Goal: Information Seeking & Learning: Learn about a topic

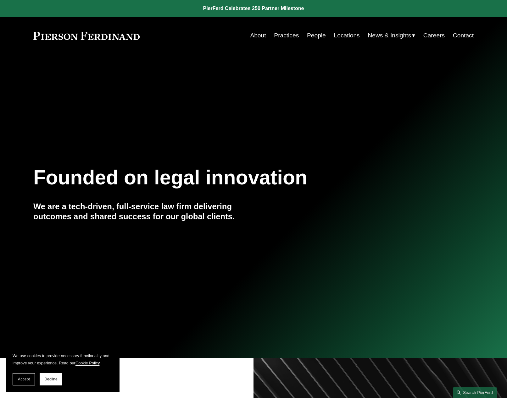
click at [322, 34] on link "People" at bounding box center [316, 36] width 19 height 12
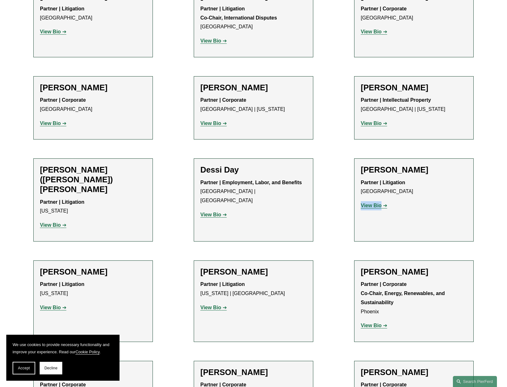
scroll to position [1822, 0]
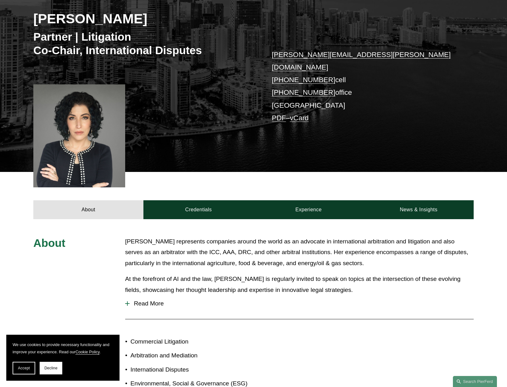
scroll to position [177, 0]
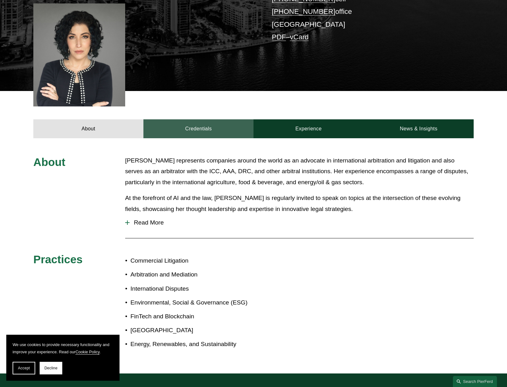
click at [199, 119] on link "Credentials" at bounding box center [198, 128] width 110 height 19
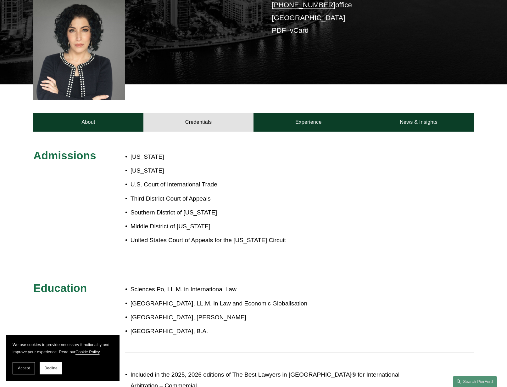
scroll to position [176, 0]
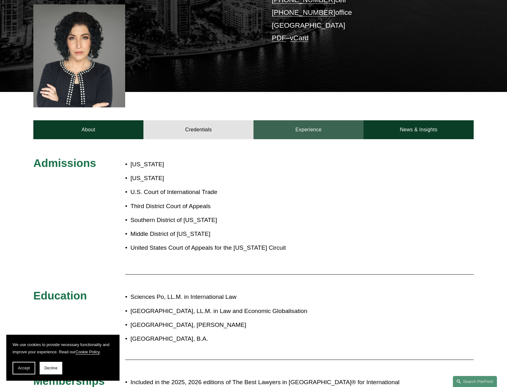
click at [283, 120] on link "Experience" at bounding box center [308, 129] width 110 height 19
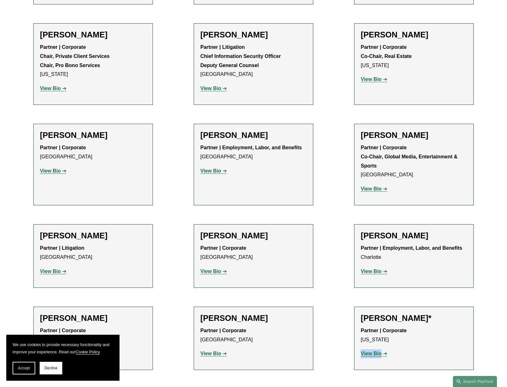
scroll to position [7048, 0]
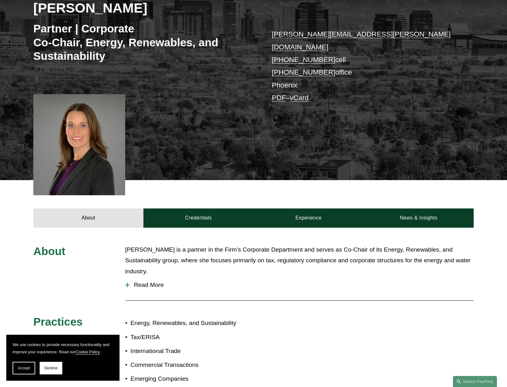
scroll to position [108, 0]
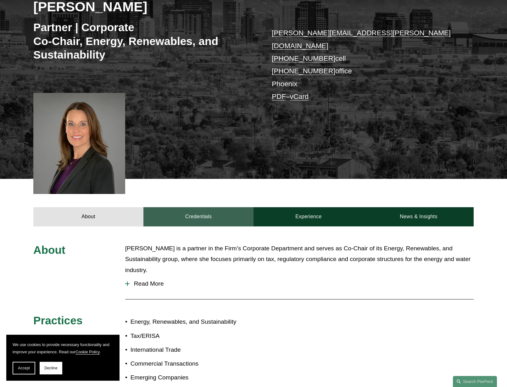
click at [198, 210] on link "Credentials" at bounding box center [198, 216] width 110 height 19
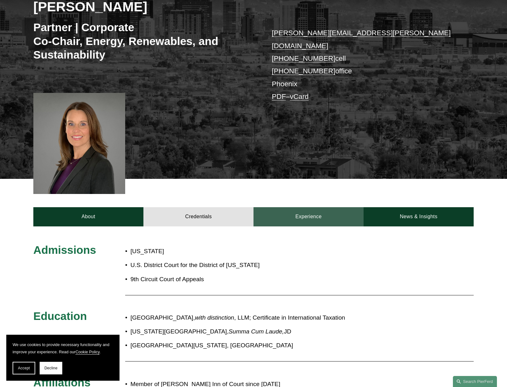
click at [304, 207] on link "Experience" at bounding box center [308, 216] width 110 height 19
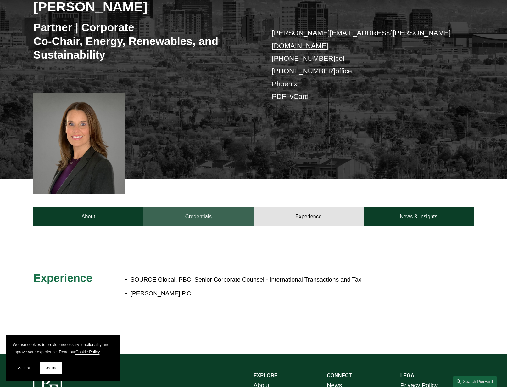
click at [192, 207] on link "Credentials" at bounding box center [198, 216] width 110 height 19
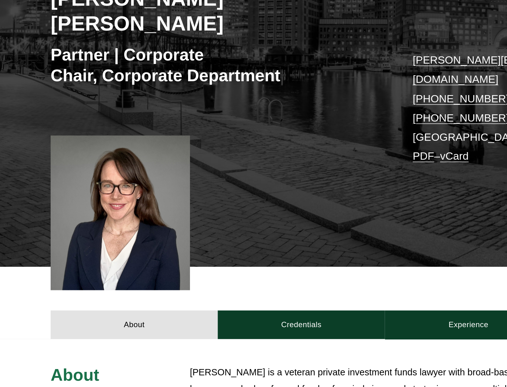
scroll to position [62, 0]
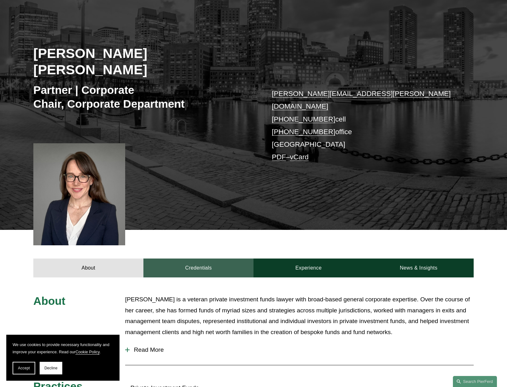
click at [203, 258] on link "Credentials" at bounding box center [198, 267] width 110 height 19
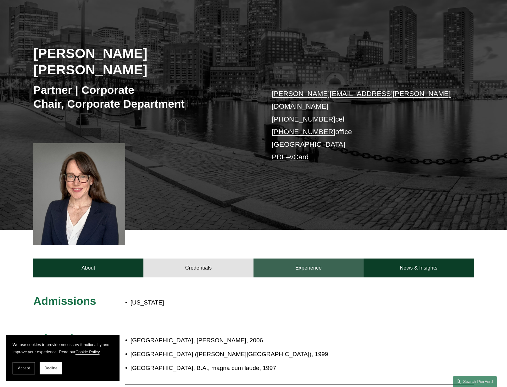
click at [293, 258] on link "Experience" at bounding box center [308, 267] width 110 height 19
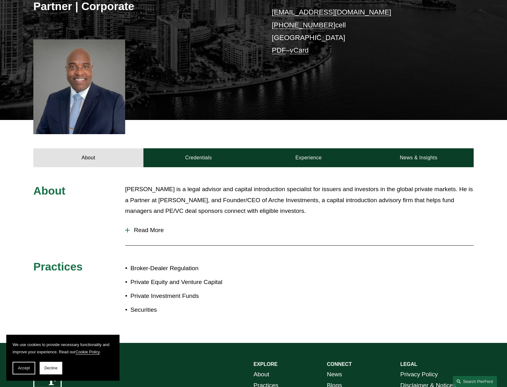
scroll to position [130, 0]
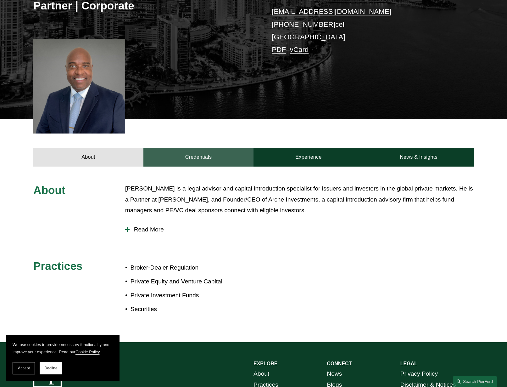
click at [199, 155] on link "Credentials" at bounding box center [198, 156] width 110 height 19
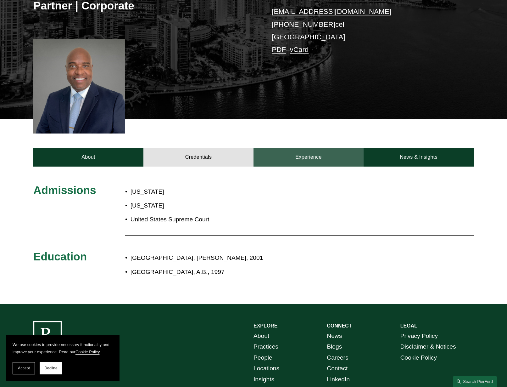
click at [286, 157] on link "Experience" at bounding box center [308, 156] width 110 height 19
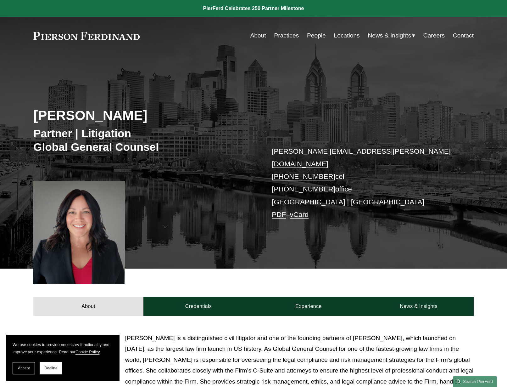
click at [88, 246] on div at bounding box center [79, 232] width 92 height 103
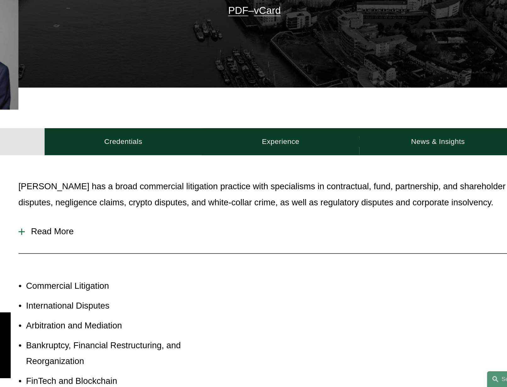
scroll to position [142, 0]
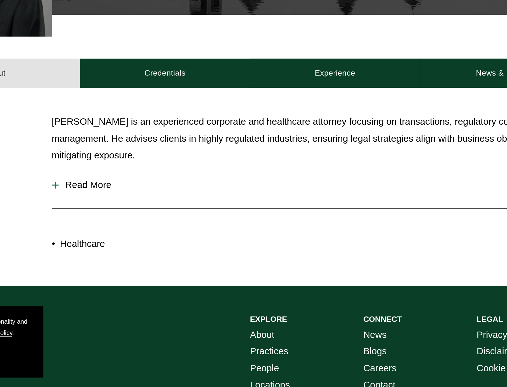
scroll to position [175, 0]
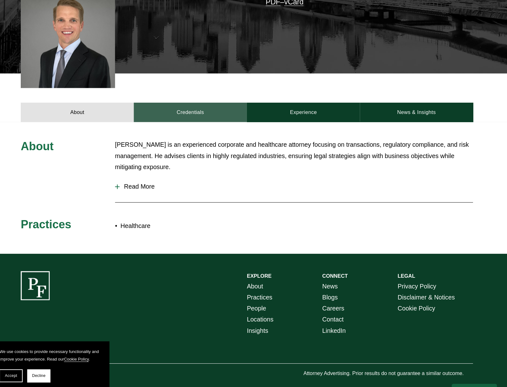
click at [196, 105] on link "Credentials" at bounding box center [198, 111] width 110 height 19
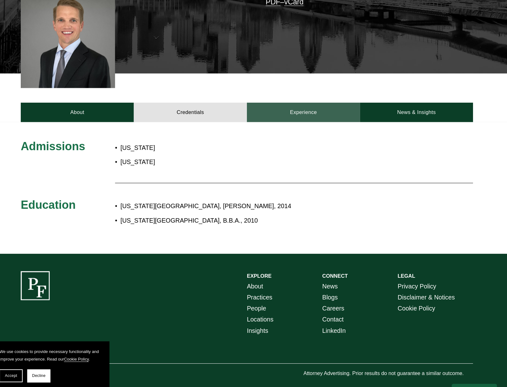
click at [283, 104] on link "Experience" at bounding box center [308, 111] width 110 height 19
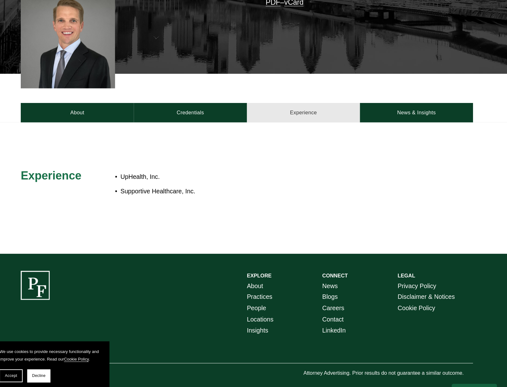
scroll to position [175, 0]
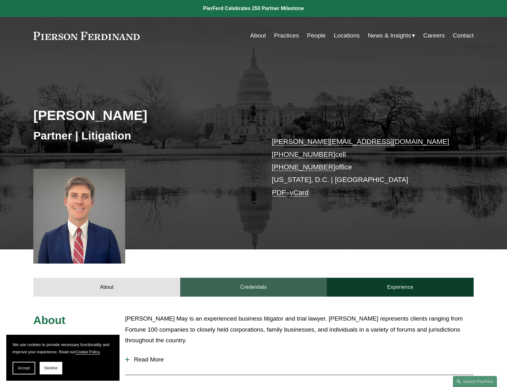
click at [254, 286] on link "Credentials" at bounding box center [253, 286] width 147 height 19
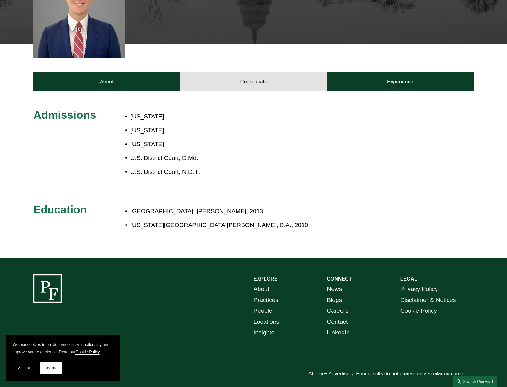
scroll to position [206, 0]
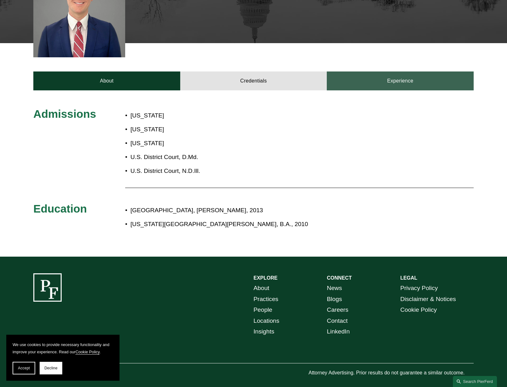
click at [416, 78] on link "Experience" at bounding box center [400, 80] width 147 height 19
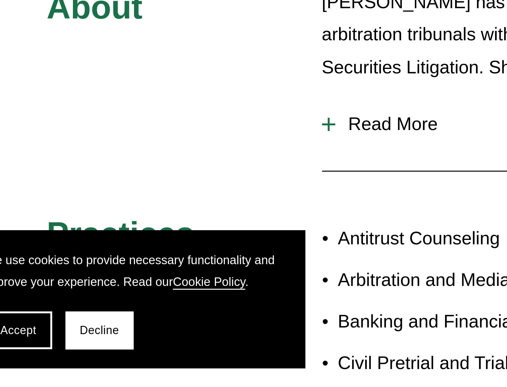
scroll to position [189, 0]
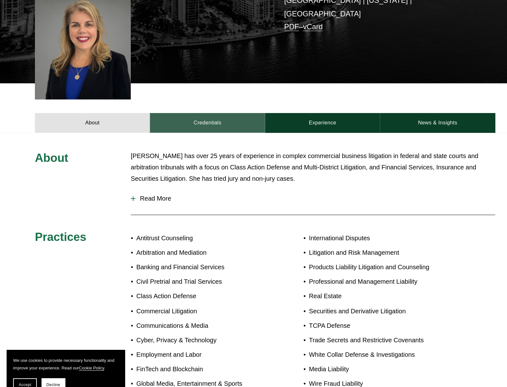
click at [199, 108] on link "Credentials" at bounding box center [198, 117] width 110 height 19
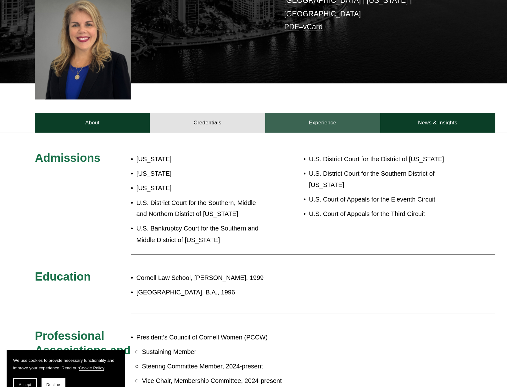
click at [291, 108] on link "Experience" at bounding box center [308, 117] width 110 height 19
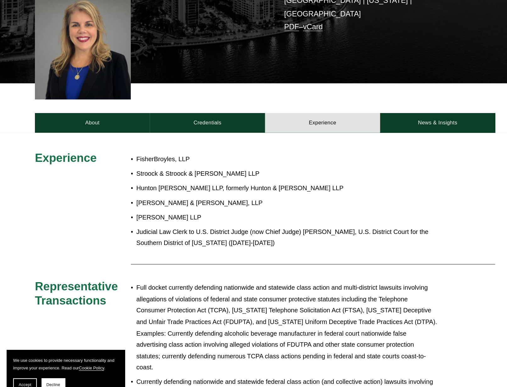
click at [368, 188] on p "Morgan, Lewis & Bockius, LLP" at bounding box center [275, 193] width 288 height 11
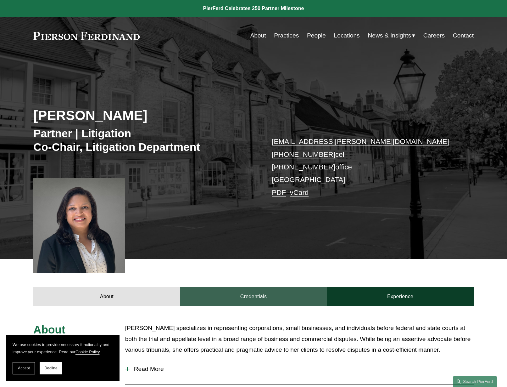
click at [250, 299] on link "Credentials" at bounding box center [253, 296] width 147 height 19
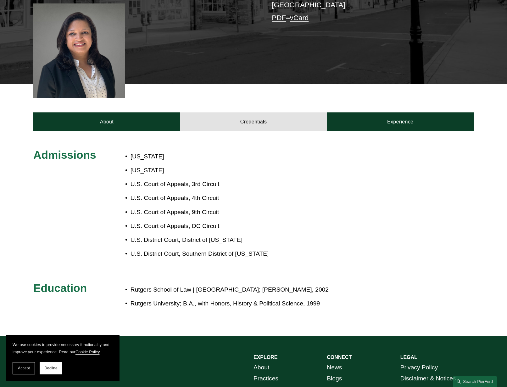
scroll to position [182, 0]
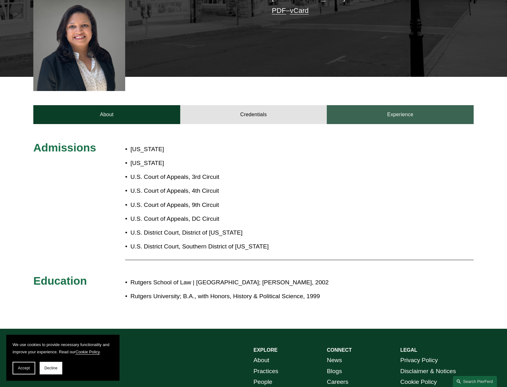
click at [405, 122] on link "Experience" at bounding box center [400, 114] width 147 height 19
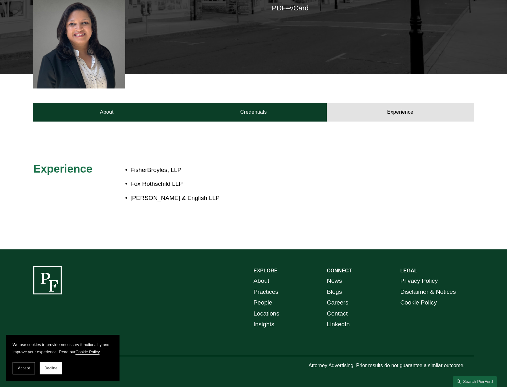
scroll to position [184, 0]
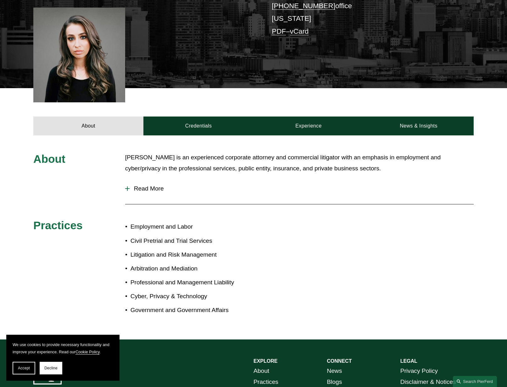
scroll to position [165, 0]
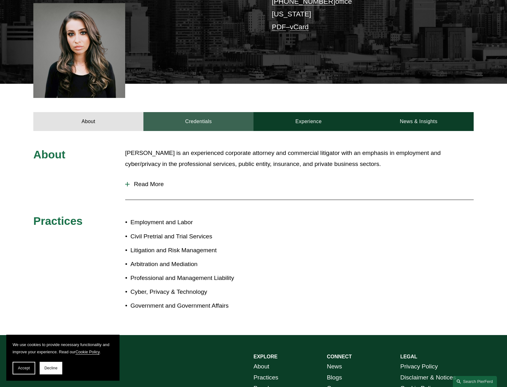
click at [192, 122] on link "Credentials" at bounding box center [198, 121] width 110 height 19
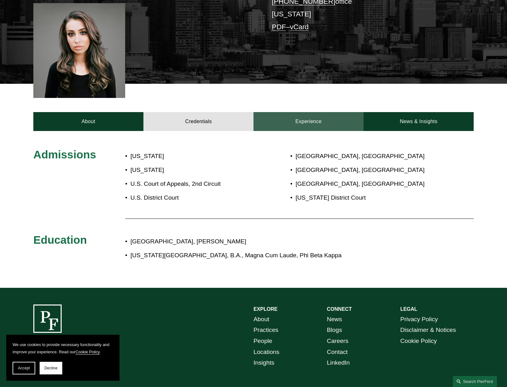
click at [304, 118] on link "Experience" at bounding box center [308, 121] width 110 height 19
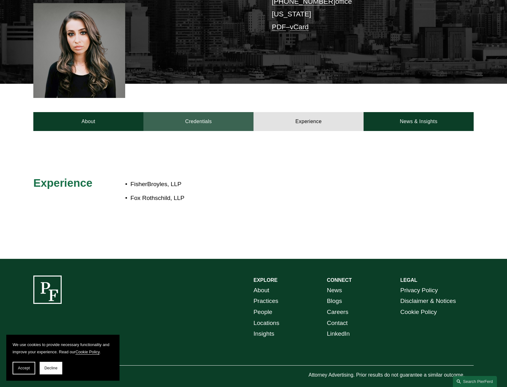
click at [196, 118] on link "Credentials" at bounding box center [198, 121] width 110 height 19
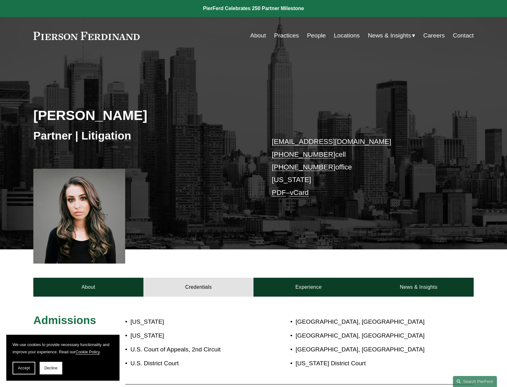
scroll to position [0, 0]
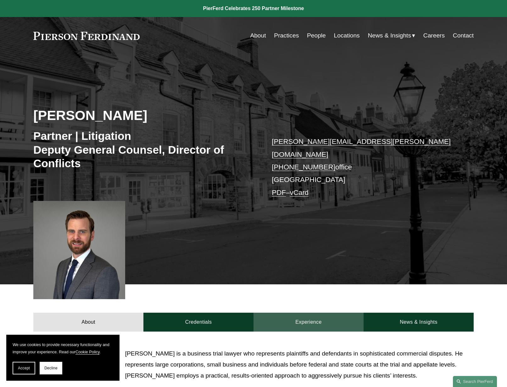
click at [295, 316] on link "Experience" at bounding box center [308, 321] width 110 height 19
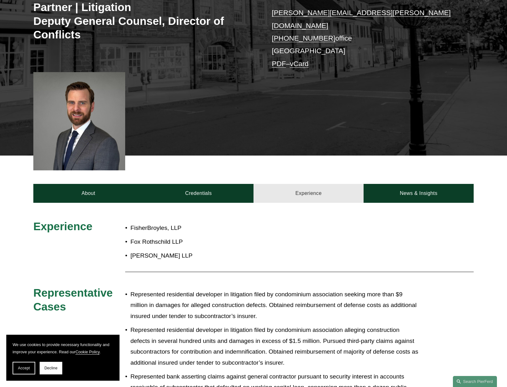
scroll to position [140, 0]
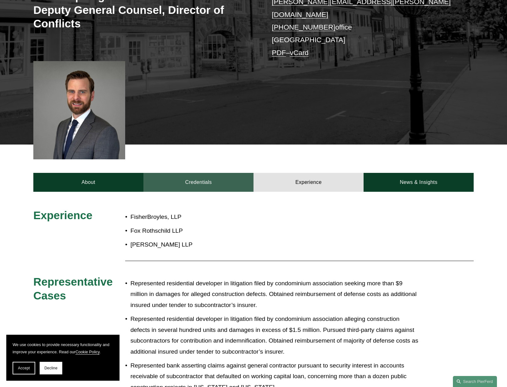
click at [186, 173] on link "Credentials" at bounding box center [198, 182] width 110 height 19
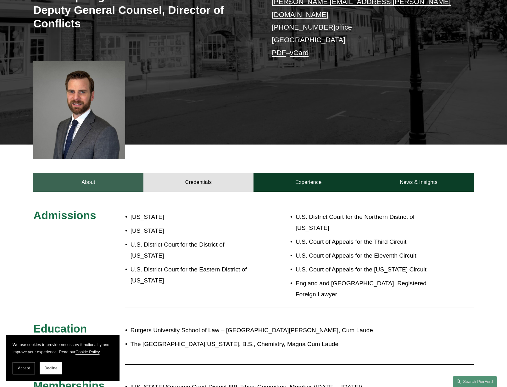
click at [101, 173] on link "About" at bounding box center [88, 182] width 110 height 19
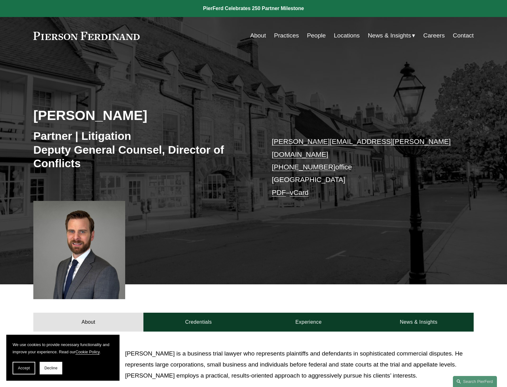
scroll to position [0, 0]
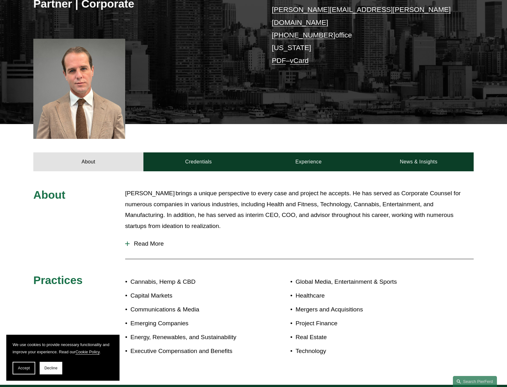
scroll to position [132, 0]
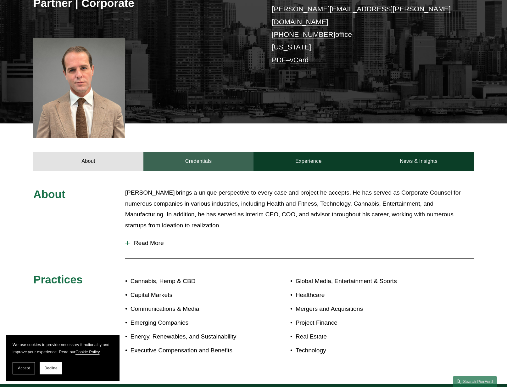
click at [182, 155] on link "Credentials" at bounding box center [198, 161] width 110 height 19
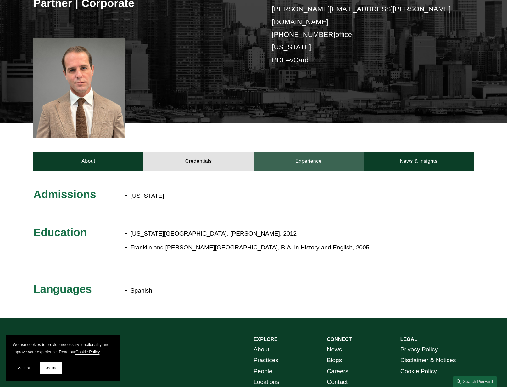
click at [281, 152] on link "Experience" at bounding box center [308, 161] width 110 height 19
